Goal: Information Seeking & Learning: Check status

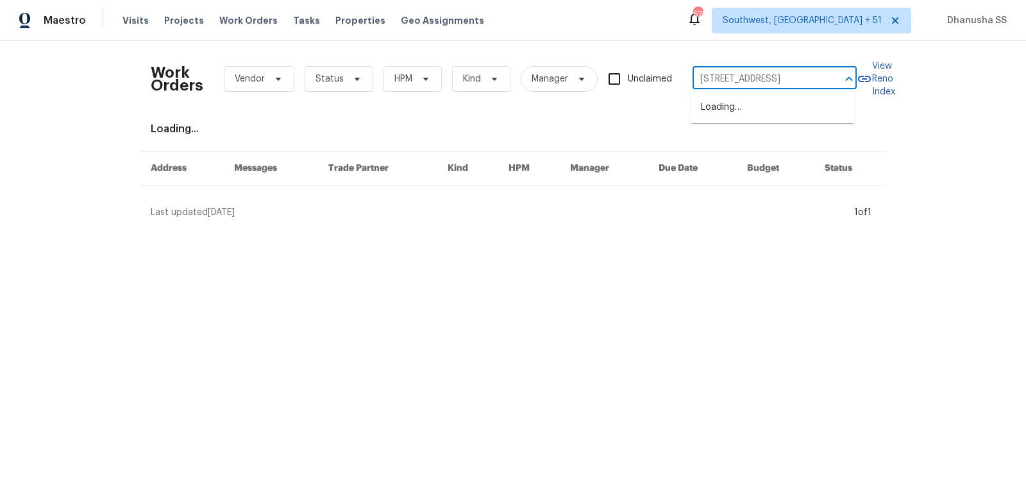
scroll to position [0, 50]
click at [726, 104] on li "[STREET_ADDRESS]" at bounding box center [773, 107] width 164 height 21
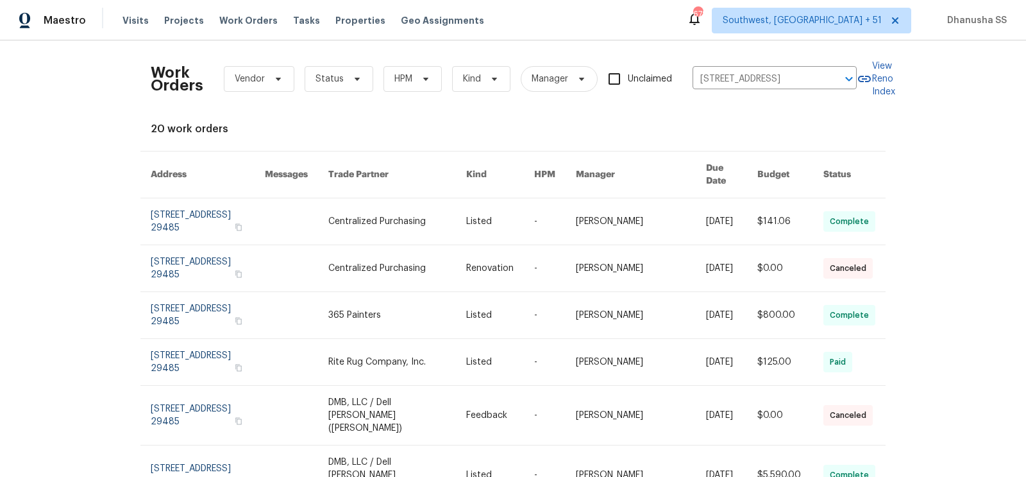
click at [479, 200] on td "Listed" at bounding box center [490, 221] width 68 height 47
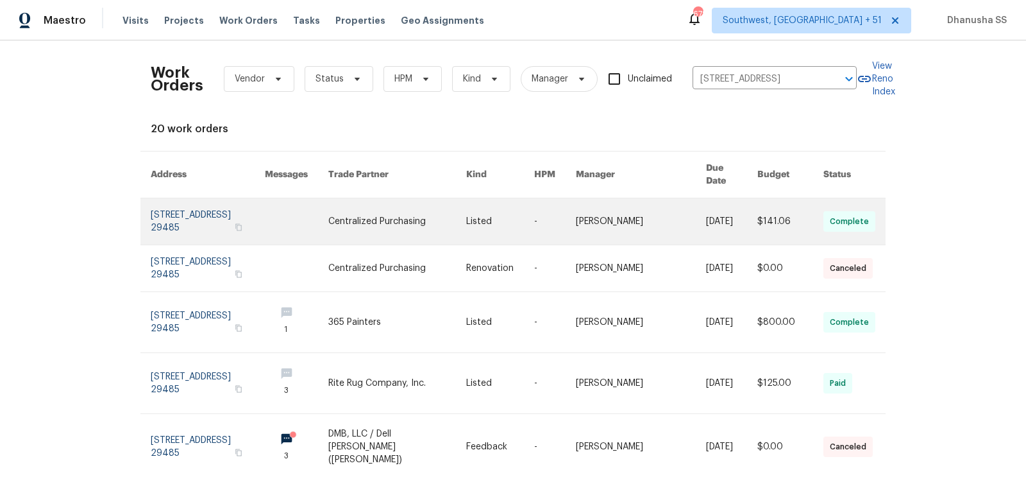
click at [494, 207] on link at bounding box center [500, 221] width 68 height 46
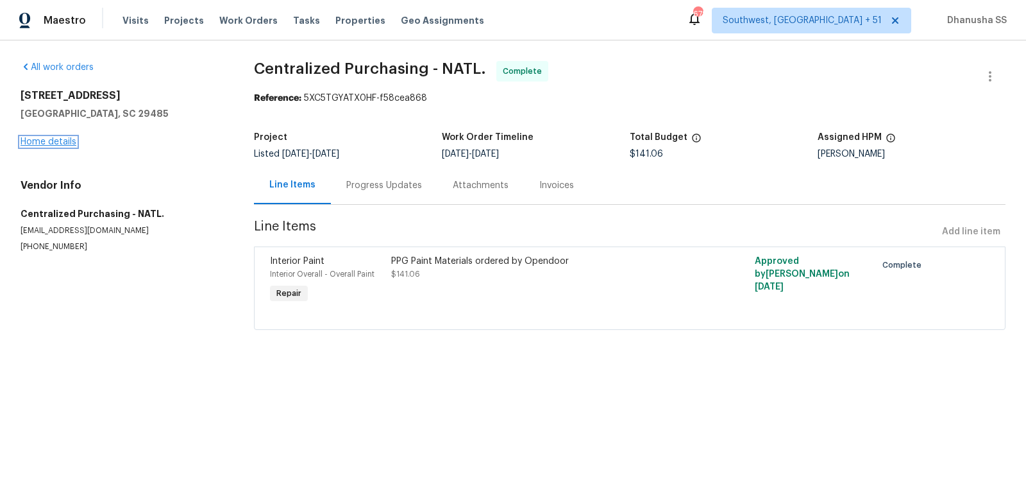
click at [55, 138] on link "Home details" at bounding box center [49, 141] width 56 height 9
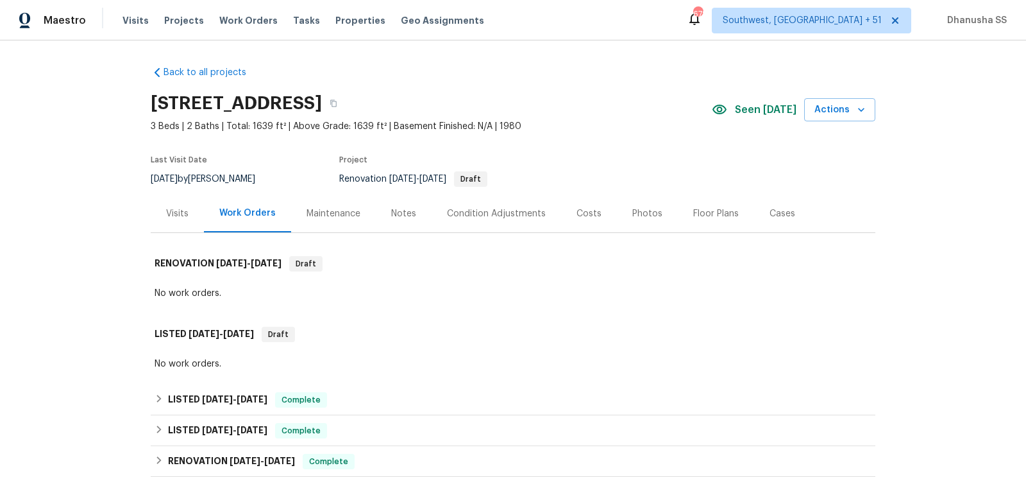
scroll to position [210, 0]
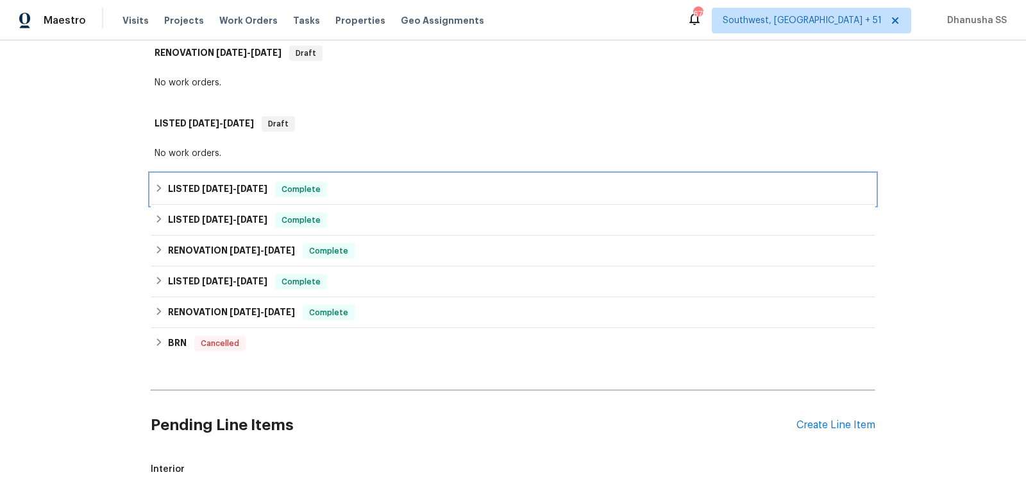
click at [348, 182] on div "LISTED [DATE] - [DATE] Complete" at bounding box center [513, 189] width 717 height 15
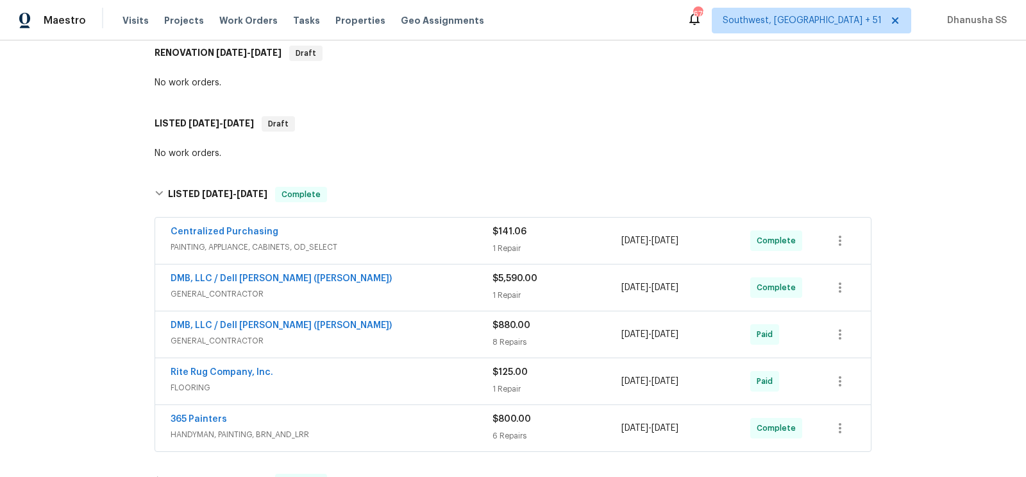
click at [423, 228] on div "Centralized Purchasing" at bounding box center [332, 232] width 322 height 15
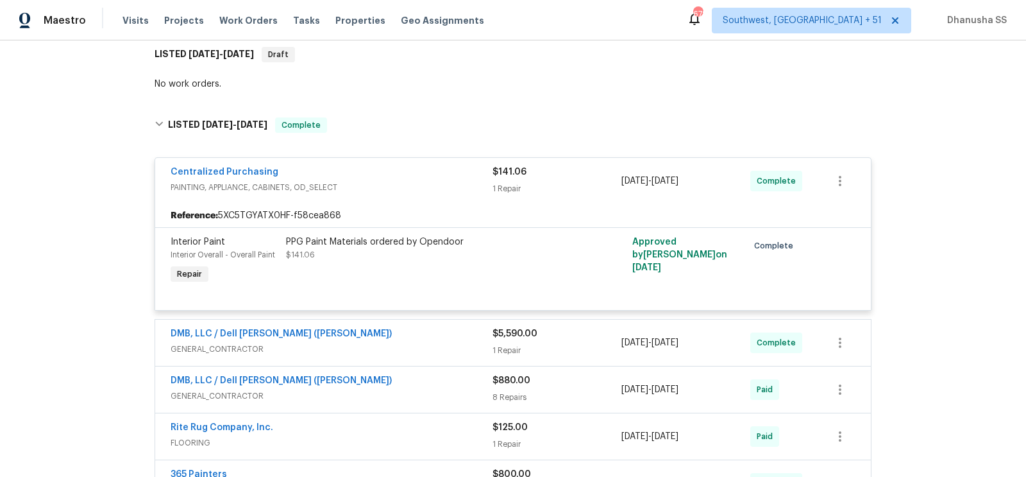
scroll to position [379, 0]
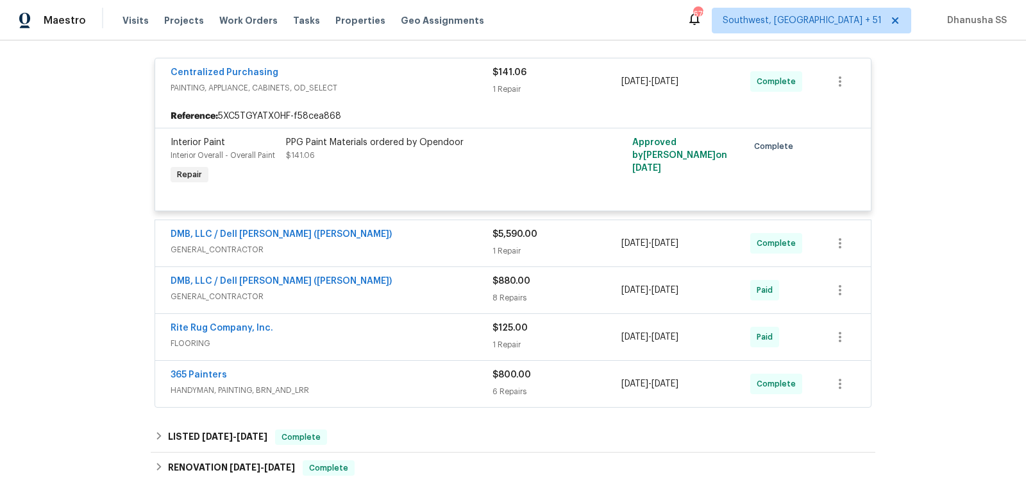
click at [423, 228] on div "DMB, LLC / Dell [PERSON_NAME] ([PERSON_NAME])" at bounding box center [332, 235] width 322 height 15
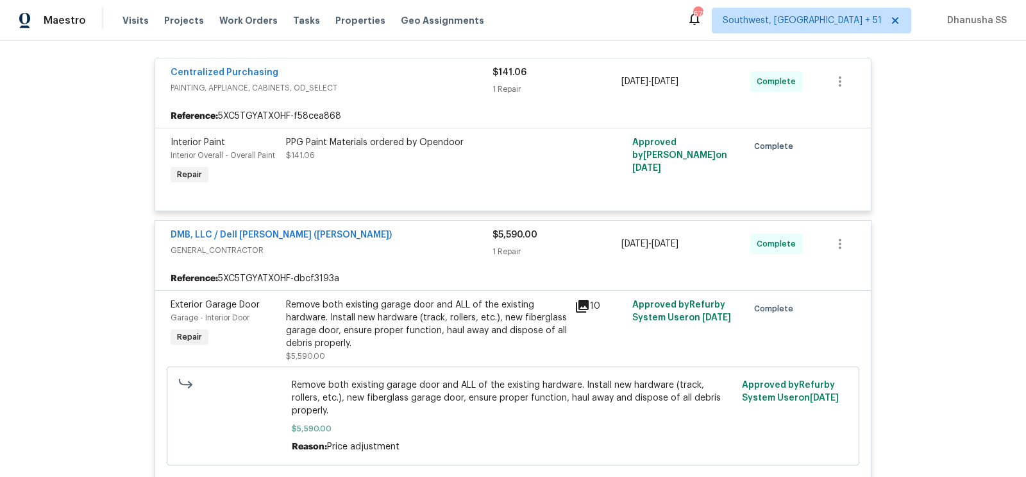
scroll to position [740, 0]
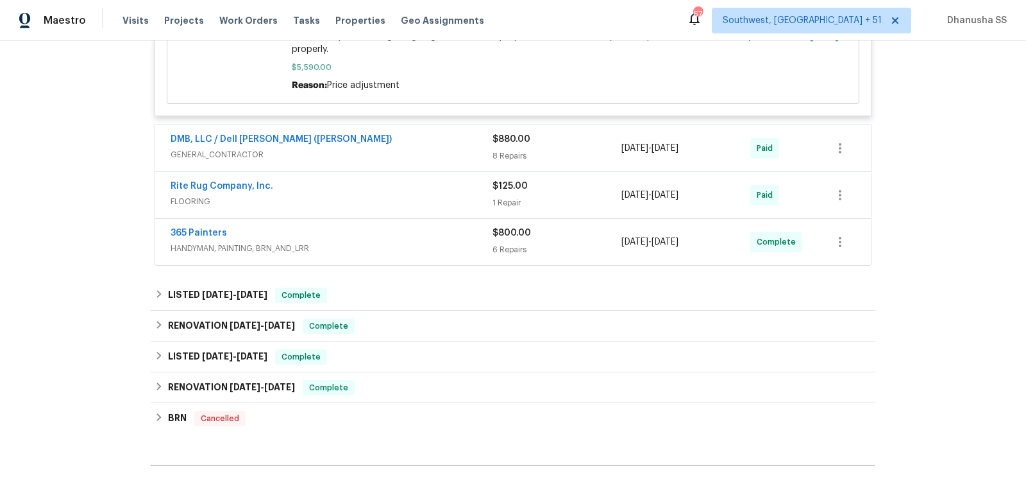
click at [419, 148] on span "GENERAL_CONTRACTOR" at bounding box center [332, 154] width 322 height 13
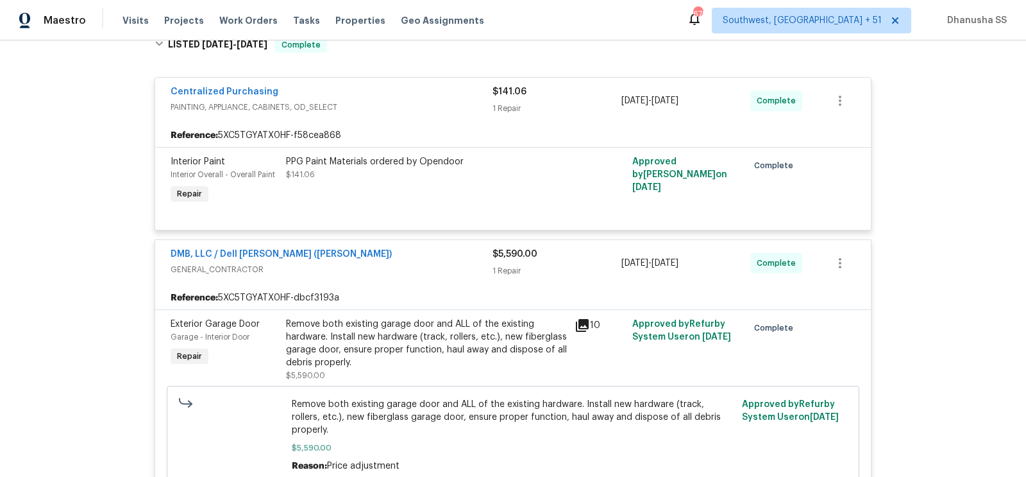
scroll to position [194, 0]
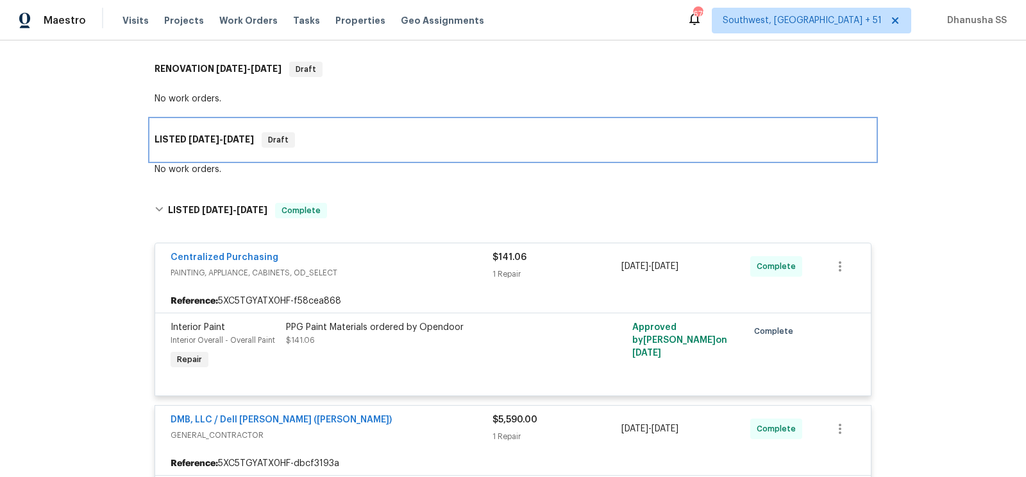
click at [363, 148] on div "LISTED [DATE] - [DATE] Draft" at bounding box center [513, 139] width 725 height 41
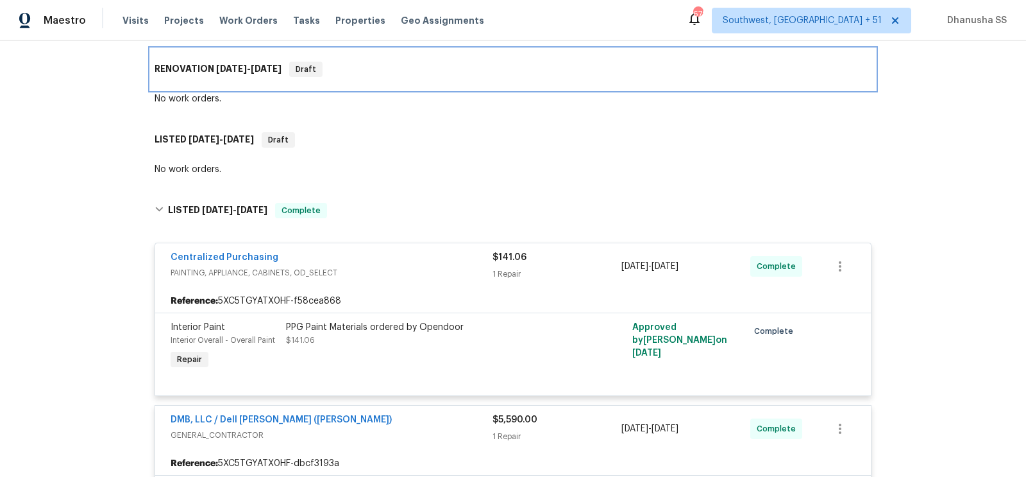
click at [373, 63] on div "RENOVATION [DATE] - [DATE] Draft" at bounding box center [513, 69] width 717 height 15
